Goal: Information Seeking & Learning: Learn about a topic

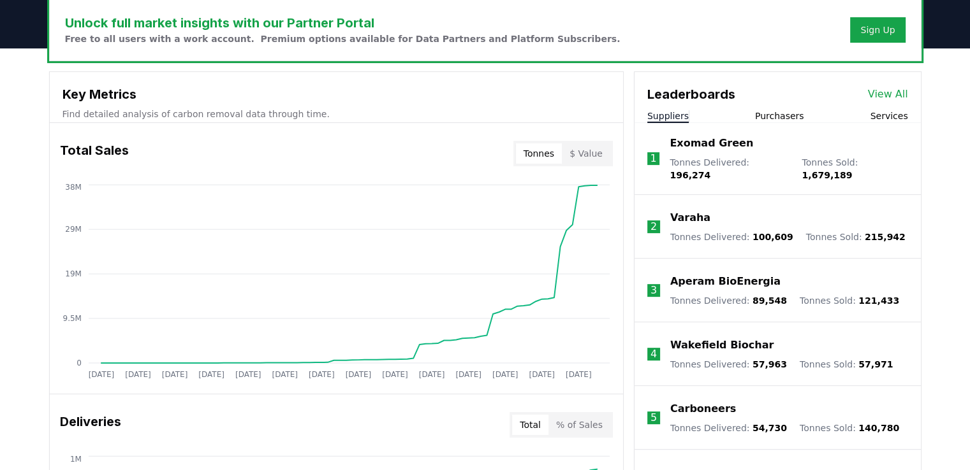
scroll to position [398, 0]
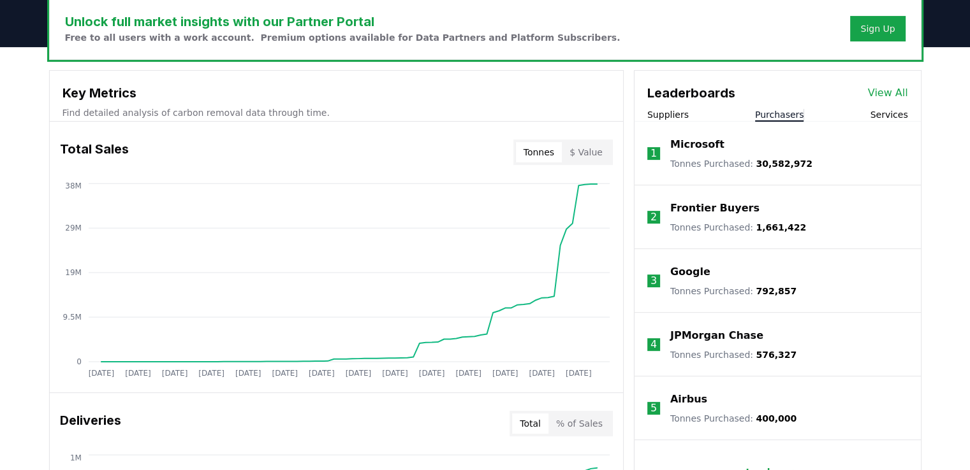
click at [773, 115] on button "Purchasers" at bounding box center [779, 114] width 49 height 13
drag, startPoint x: 755, startPoint y: 169, endPoint x: 796, endPoint y: 159, distance: 41.9
click at [796, 159] on li "1 Microsoft Tonnes Purchased : 30,582,972" at bounding box center [777, 154] width 286 height 64
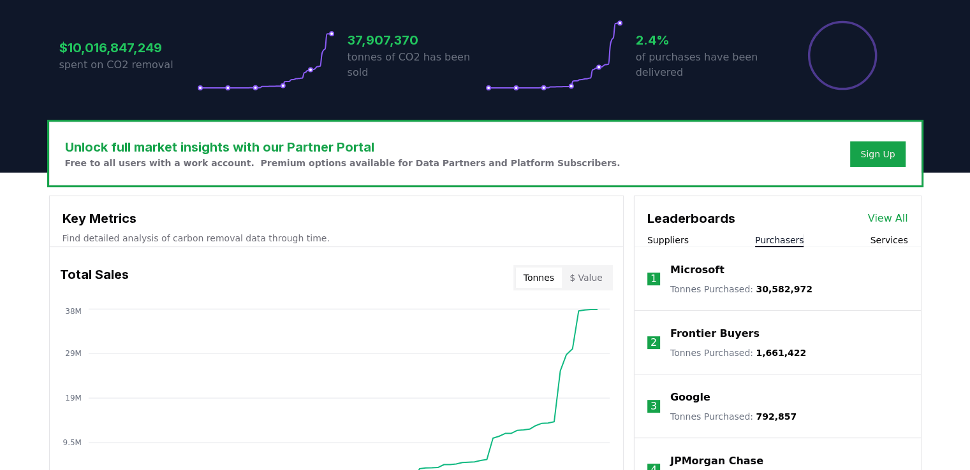
scroll to position [321, 0]
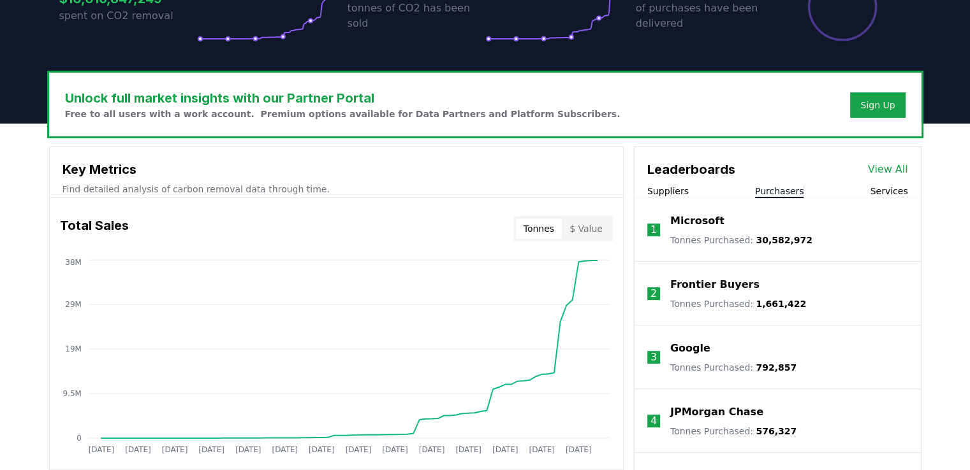
click at [885, 199] on li "1 Microsoft Tonnes Purchased : 30,582,972" at bounding box center [777, 230] width 286 height 64
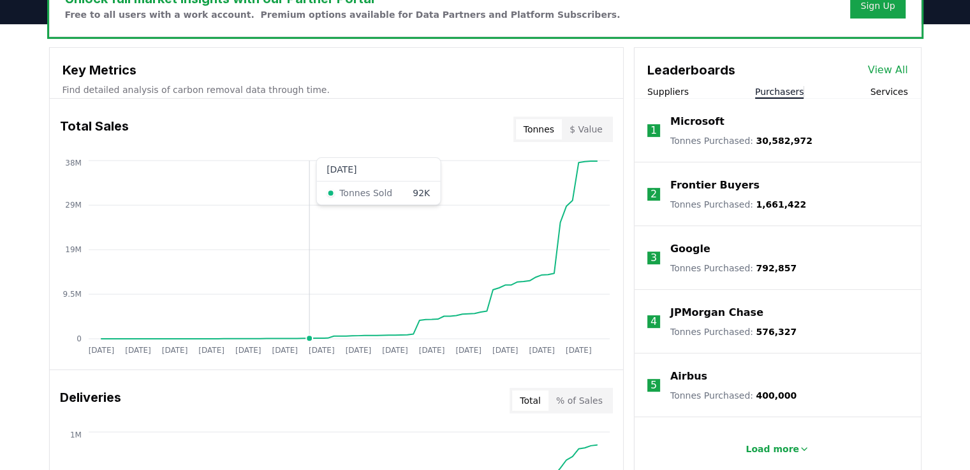
scroll to position [420, 0]
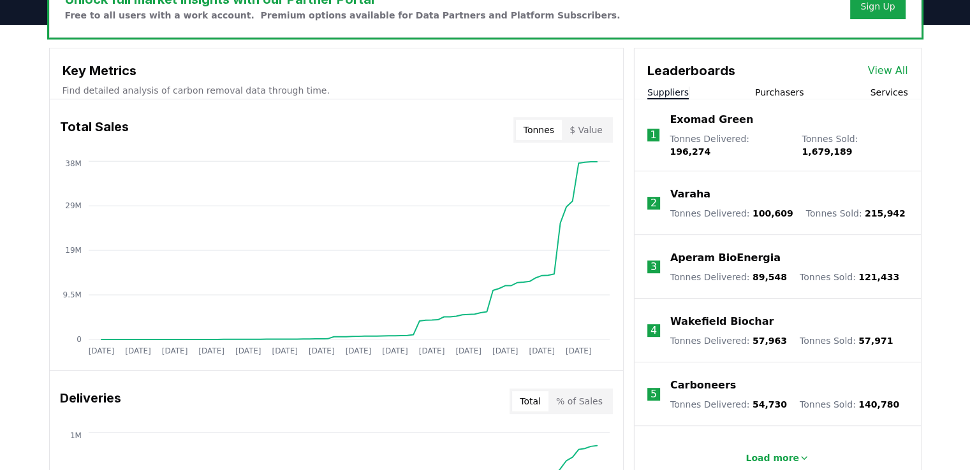
click at [655, 89] on button "Suppliers" at bounding box center [667, 92] width 41 height 13
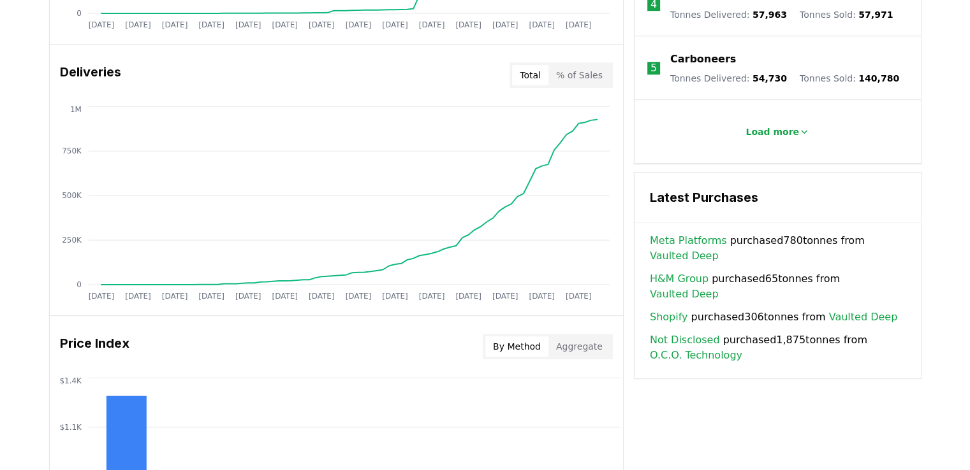
scroll to position [770, 0]
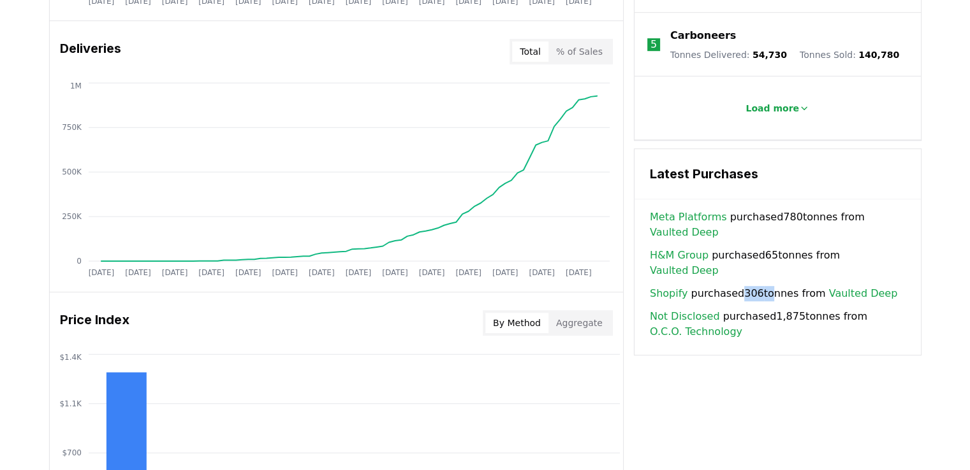
drag, startPoint x: 740, startPoint y: 268, endPoint x: 762, endPoint y: 266, distance: 23.0
click at [762, 286] on span "Shopify purchased 306 tonnes from Vaulted Deep" at bounding box center [773, 293] width 247 height 15
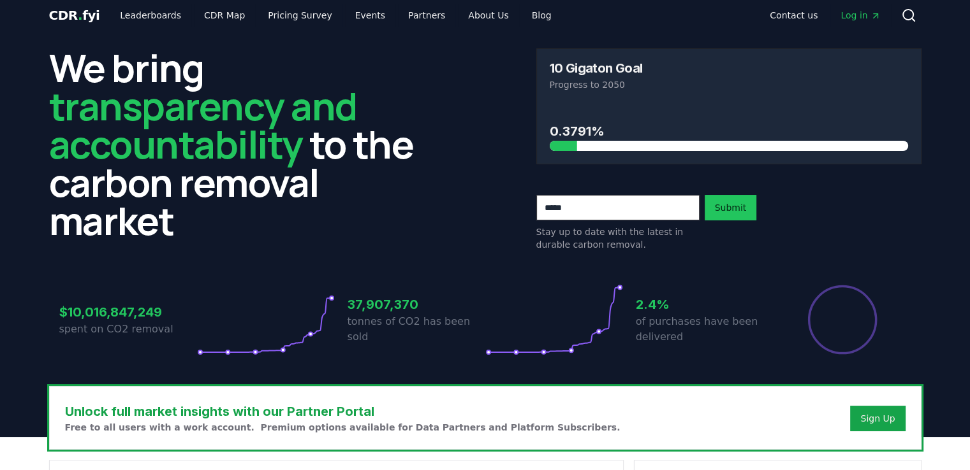
scroll to position [0, 0]
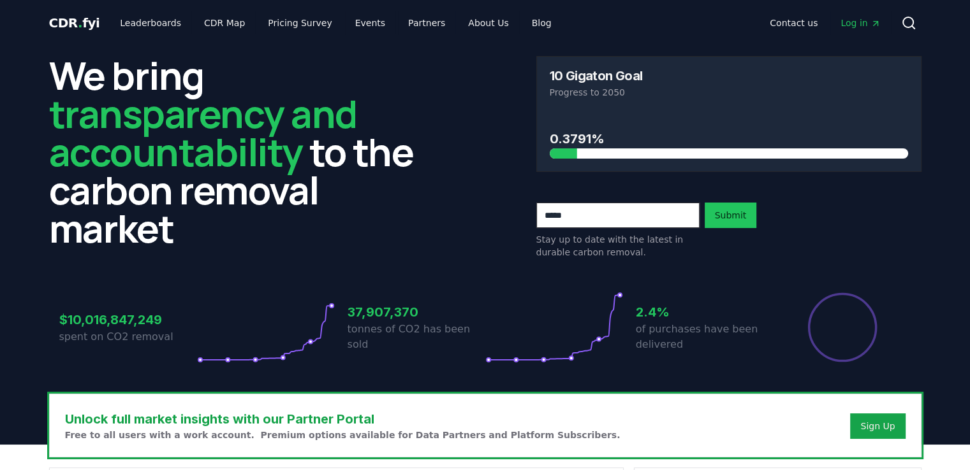
click at [752, 301] on div "2.4% of purchases have been delivered" at bounding box center [705, 327] width 138 height 71
